Goal: Task Accomplishment & Management: Use online tool/utility

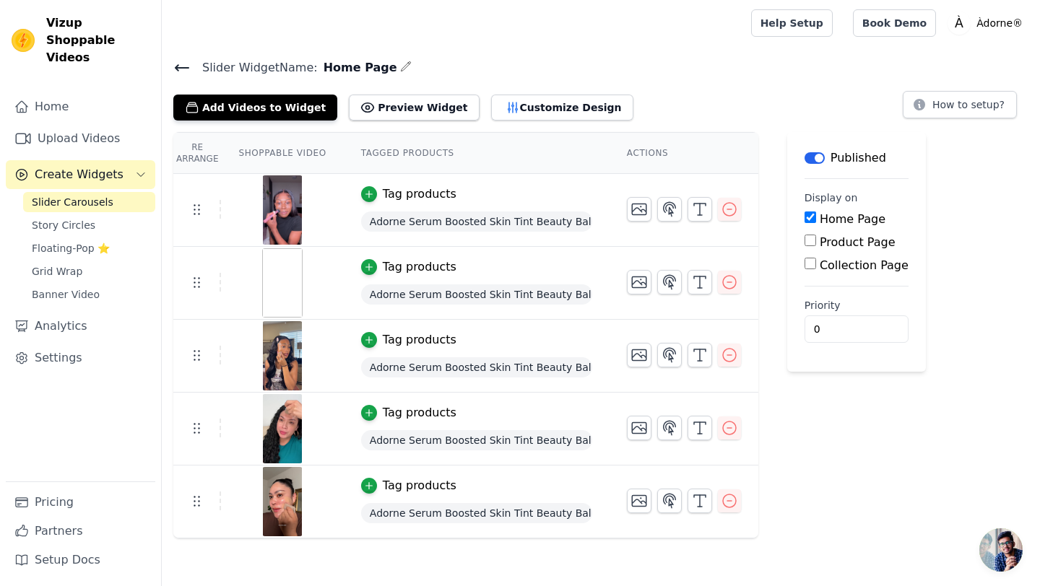
click at [417, 271] on div "Tag products" at bounding box center [420, 266] width 74 height 17
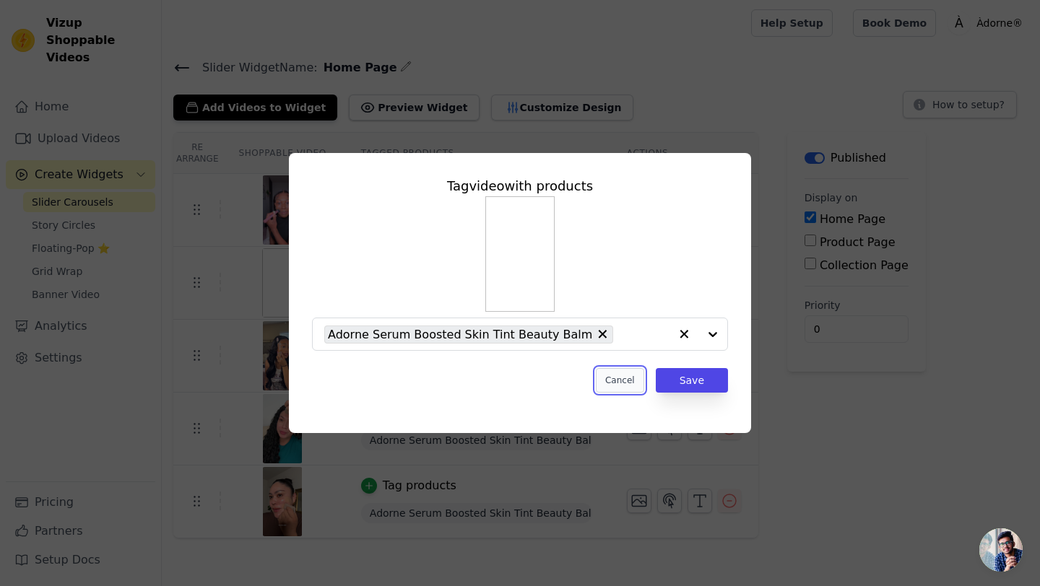
click at [614, 376] on button "Cancel" at bounding box center [620, 380] width 48 height 25
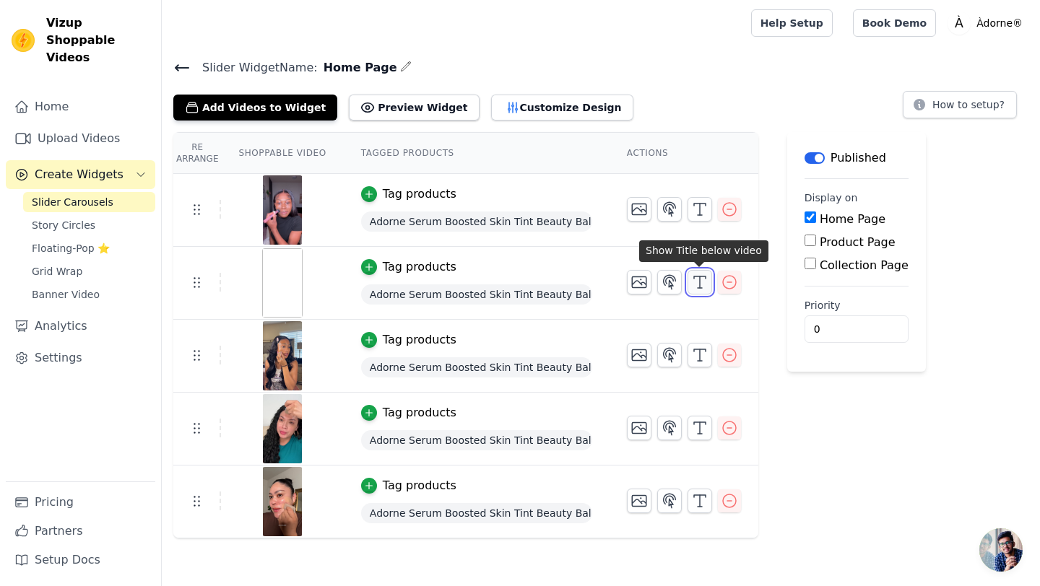
click at [692, 288] on icon "button" at bounding box center [699, 282] width 17 height 17
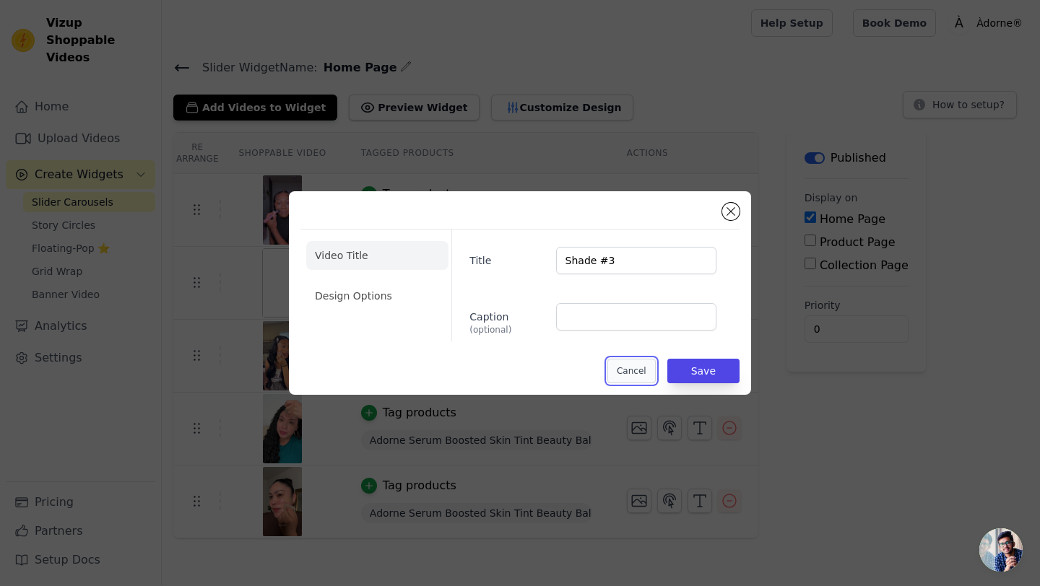
click at [630, 370] on button "Cancel" at bounding box center [631, 371] width 48 height 25
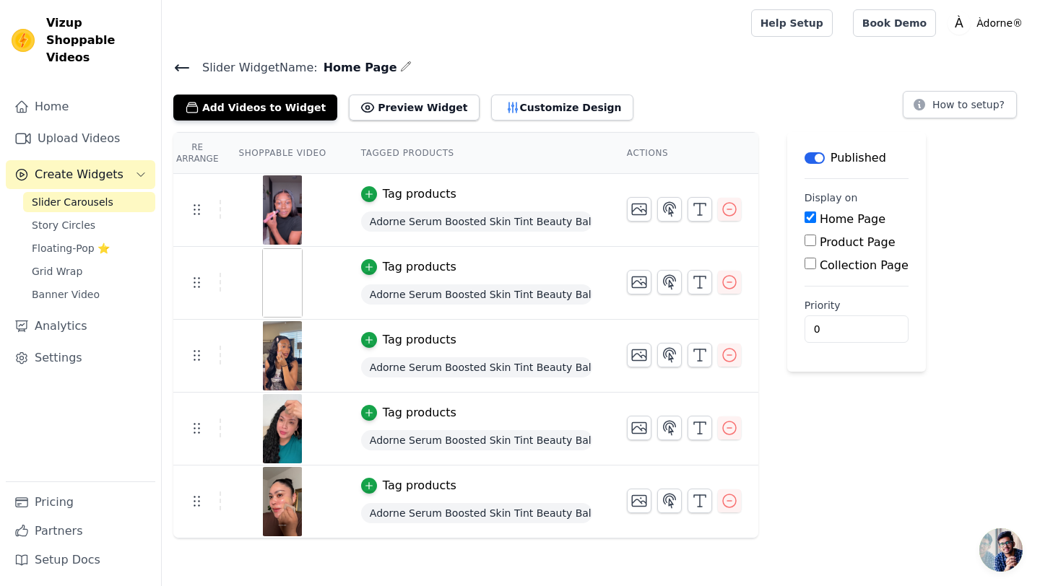
click at [269, 283] on img at bounding box center [282, 282] width 40 height 69
click at [175, 70] on icon at bounding box center [181, 67] width 17 height 17
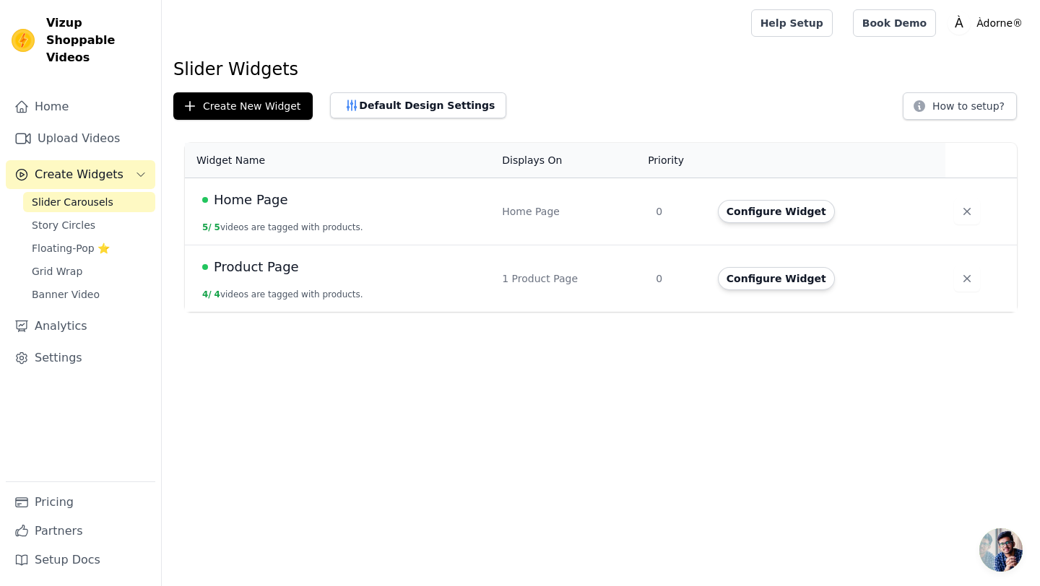
click at [277, 272] on span "Product Page" at bounding box center [256, 267] width 85 height 20
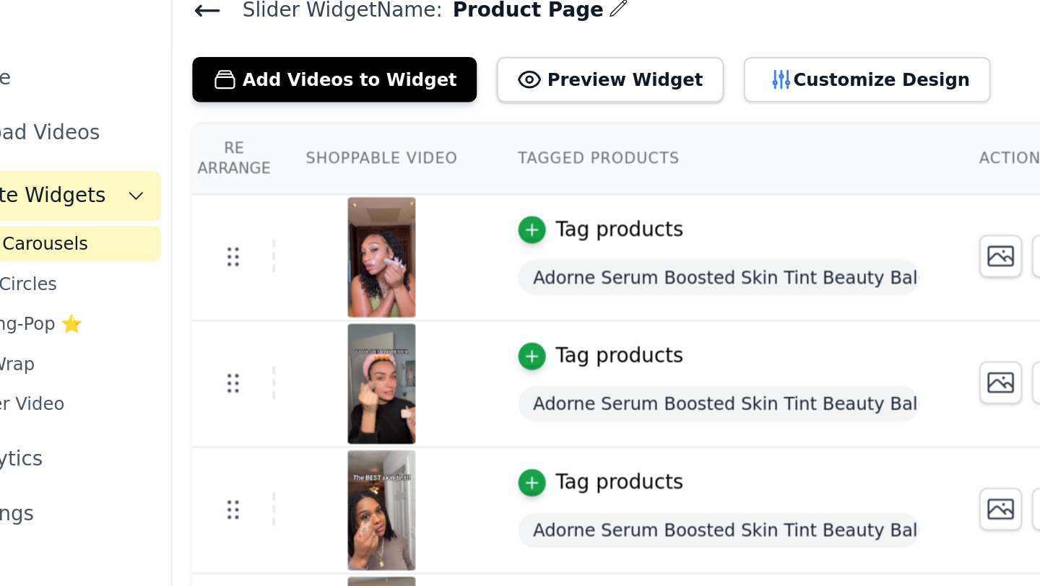
click at [180, 71] on icon at bounding box center [181, 67] width 17 height 17
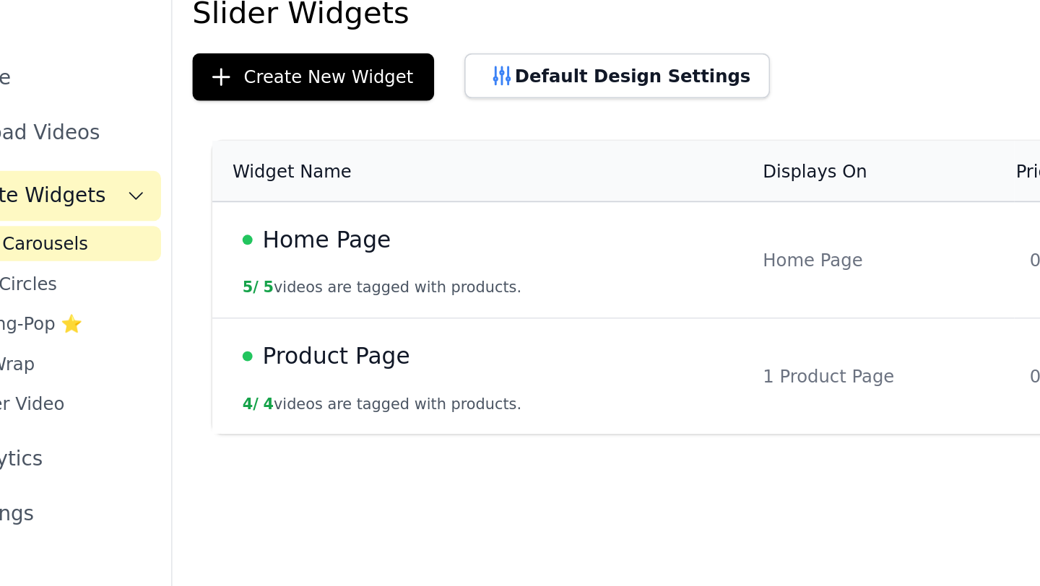
click at [240, 207] on span "Home Page" at bounding box center [251, 200] width 74 height 20
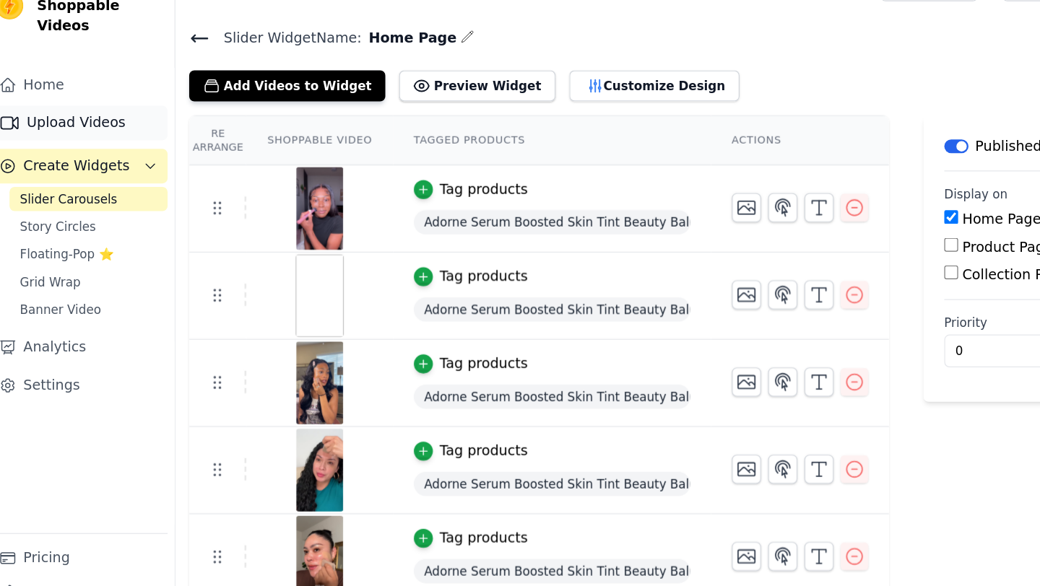
click at [103, 129] on link "Upload Videos" at bounding box center [80, 138] width 149 height 29
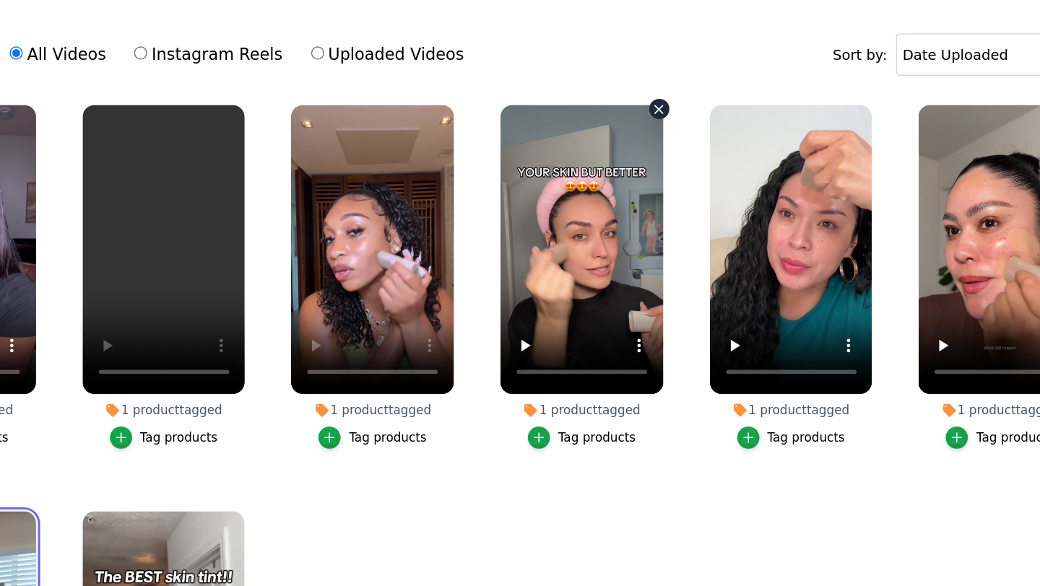
scroll to position [92, 0]
